Goal: Task Accomplishment & Management: Manage account settings

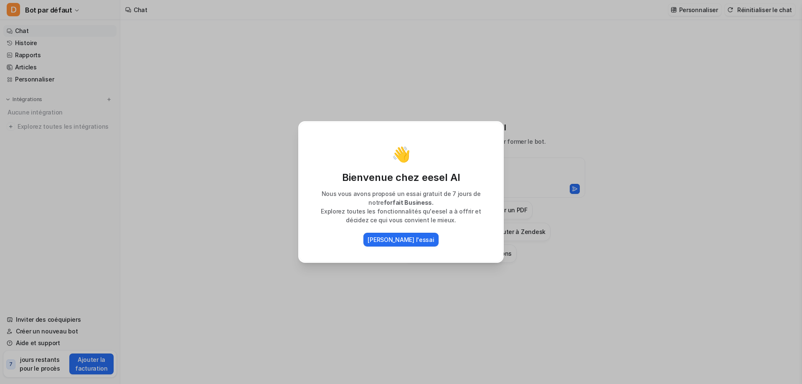
drag, startPoint x: 699, startPoint y: 201, endPoint x: 742, endPoint y: 225, distance: 49.5
click at [742, 225] on div "👋 Bienvenue chez eesel AI Nous vous avons proposé un essai gratuit de 7 jours d…" at bounding box center [401, 192] width 802 height 384
type textarea "**********"
click at [406, 238] on font "[PERSON_NAME] l'essai" at bounding box center [400, 239] width 66 height 7
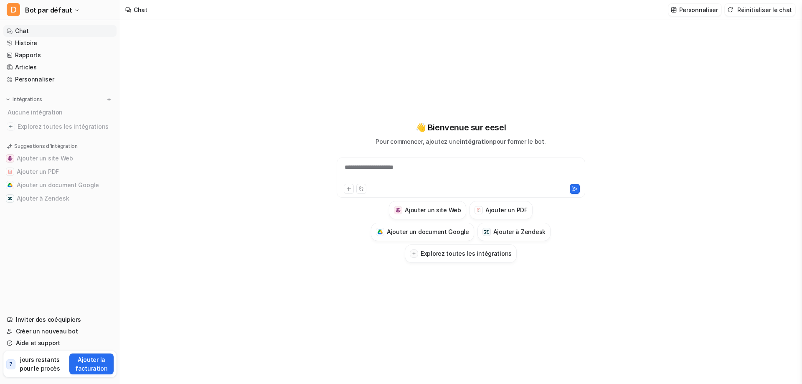
click at [393, 170] on font "**********" at bounding box center [368, 167] width 49 height 6
click at [29, 39] on font "Histoire" at bounding box center [26, 42] width 22 height 7
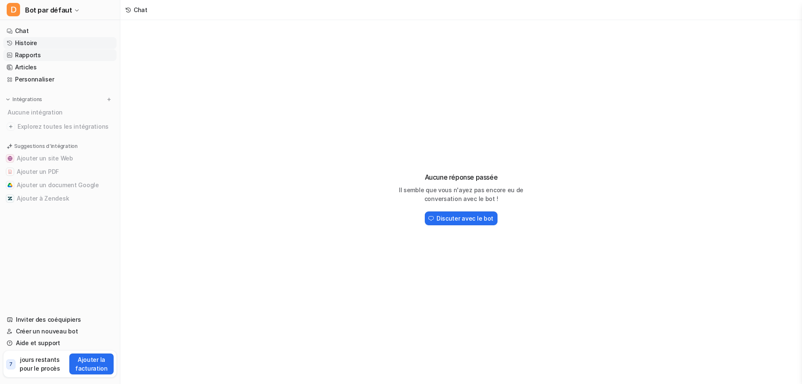
click at [32, 53] on font "Rapports" at bounding box center [28, 54] width 26 height 7
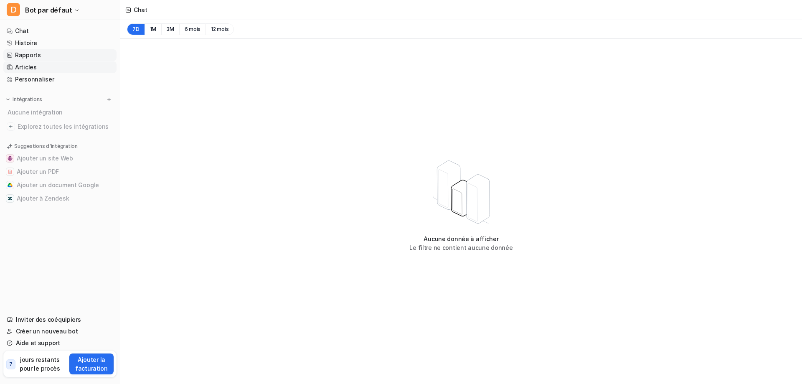
click at [28, 69] on font "Articles" at bounding box center [26, 66] width 22 height 7
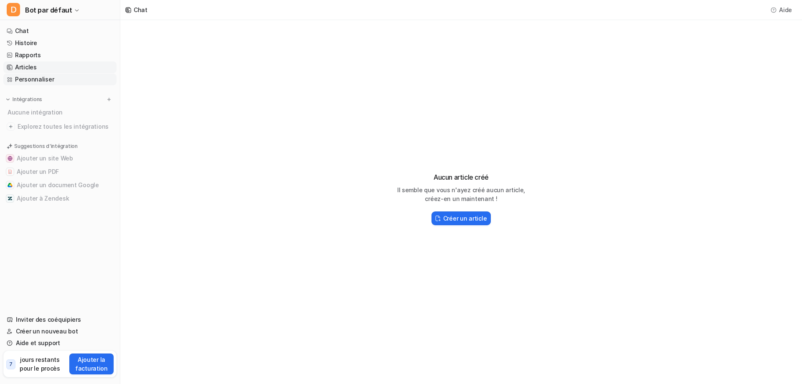
click at [28, 82] on font "Personnaliser" at bounding box center [34, 79] width 39 height 7
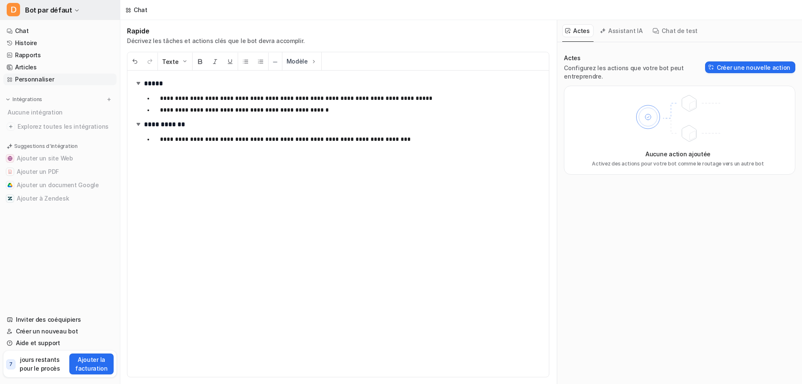
click at [74, 8] on icon "button" at bounding box center [76, 10] width 5 height 5
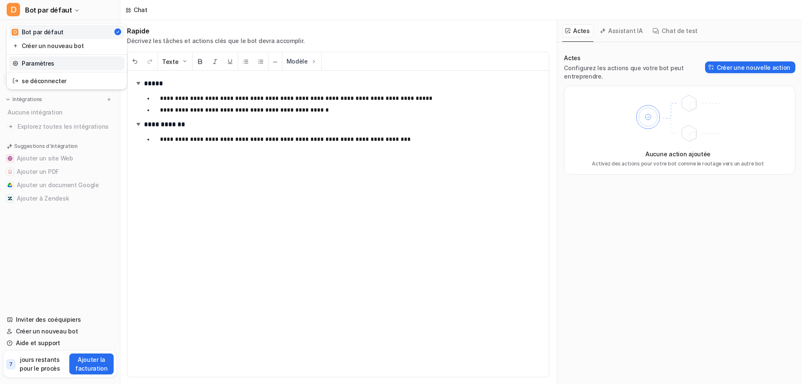
click at [31, 68] on link "Paramètres" at bounding box center [66, 63] width 115 height 14
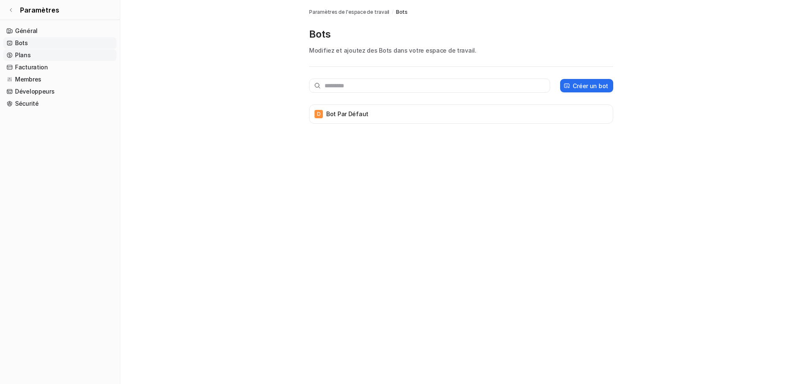
click at [27, 55] on font "Plans" at bounding box center [23, 54] width 16 height 7
